Goal: Information Seeking & Learning: Find specific fact

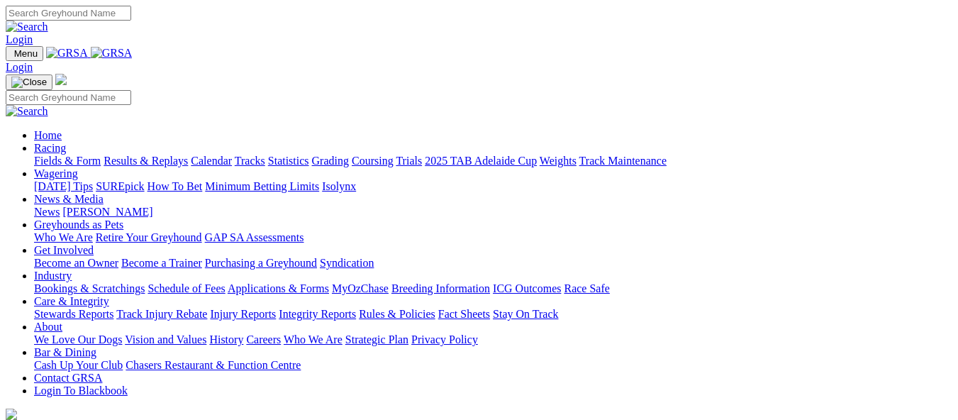
scroll to position [1277, 0]
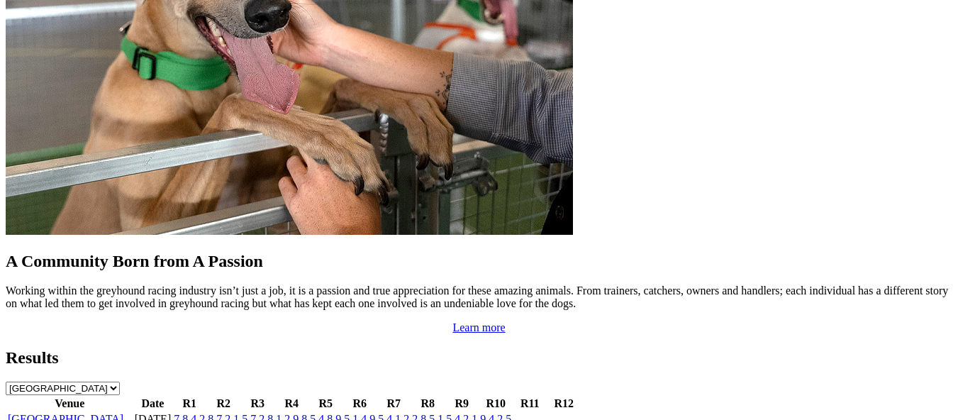
drag, startPoint x: 0, startPoint y: 0, endPoint x: 551, endPoint y: 189, distance: 582.6
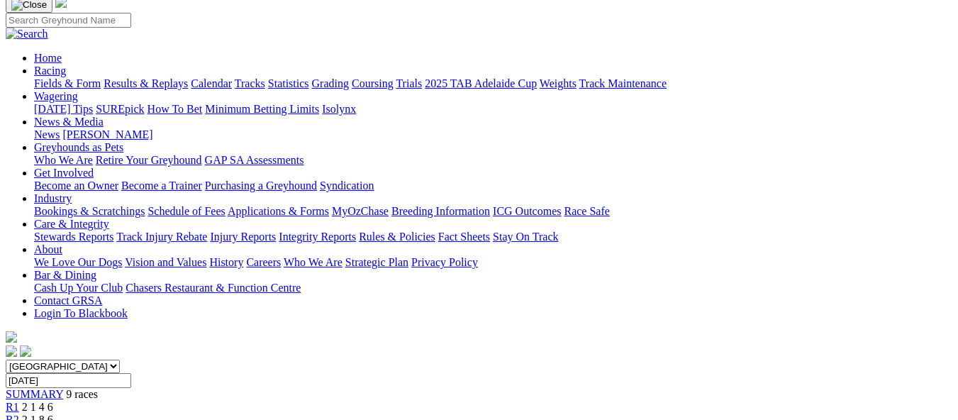
scroll to position [142, 0]
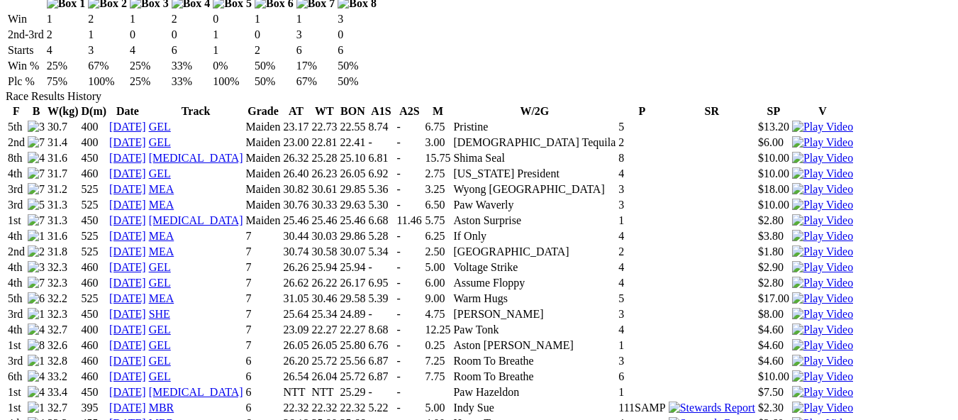
scroll to position [922, 0]
